Goal: Transaction & Acquisition: Purchase product/service

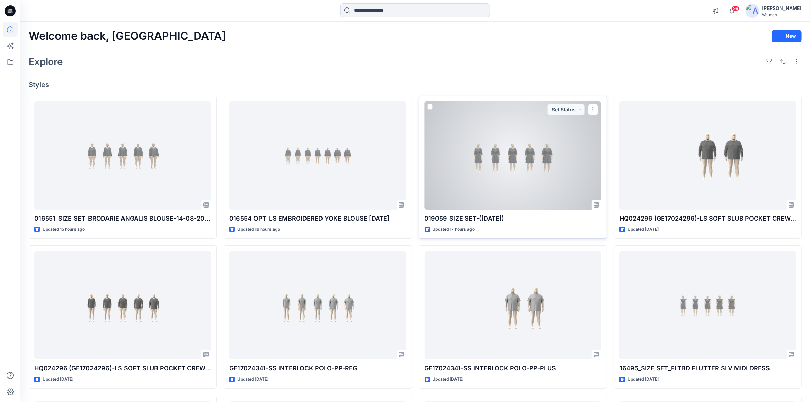
click at [498, 155] on div at bounding box center [512, 155] width 177 height 108
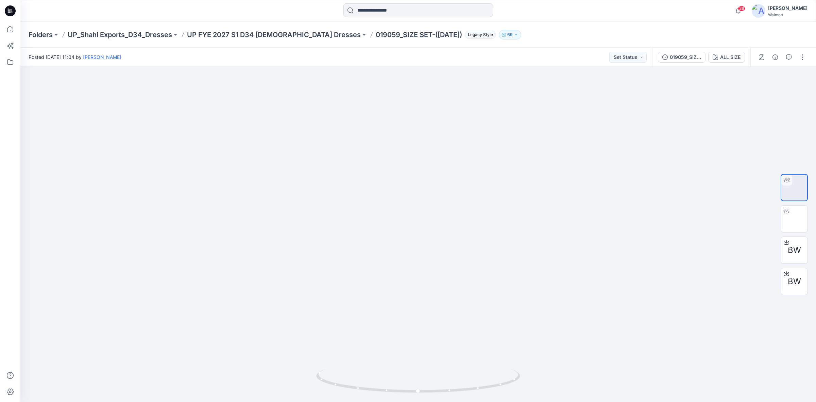
click at [8, 9] on icon at bounding box center [10, 10] width 11 height 11
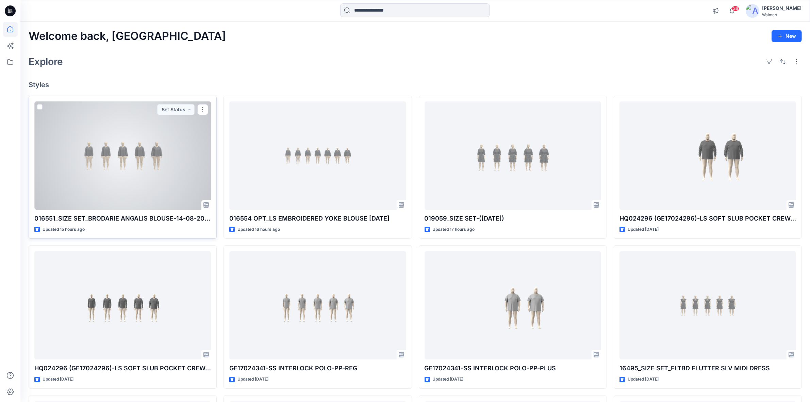
click at [153, 154] on div at bounding box center [122, 155] width 177 height 108
